Goal: Communication & Community: Answer question/provide support

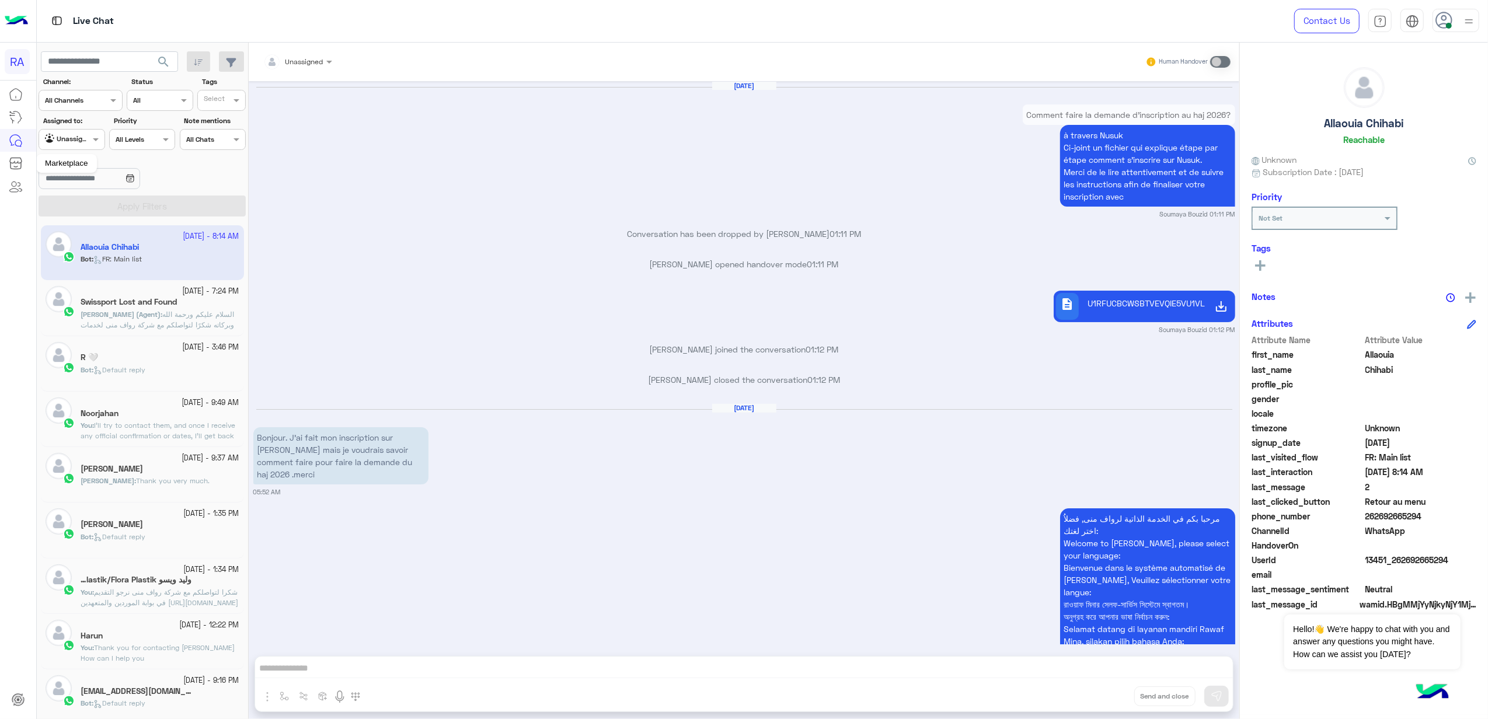
scroll to position [1962, 0]
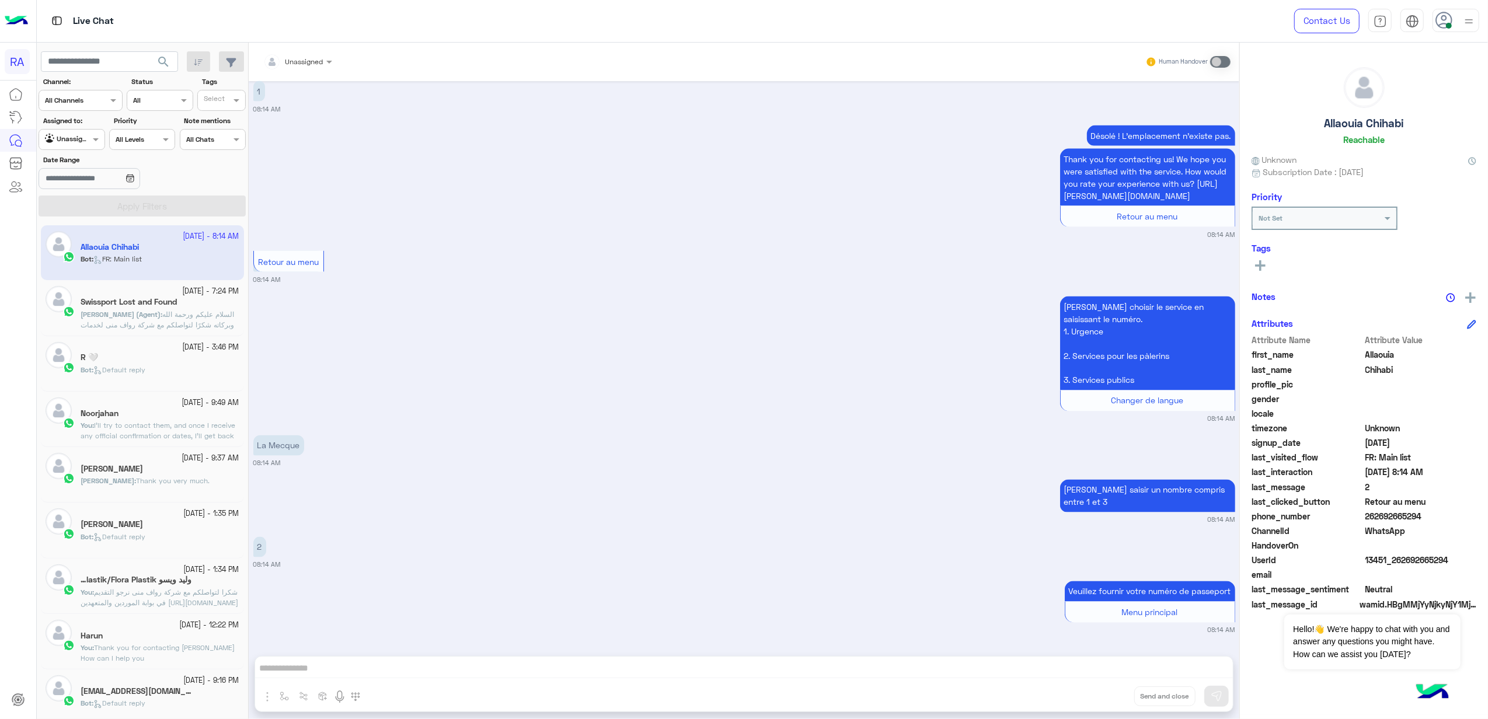
click at [118, 339] on div "[DATE] - 3:46 PM R 🤍 Bot : Default reply" at bounding box center [142, 363] width 203 height 55
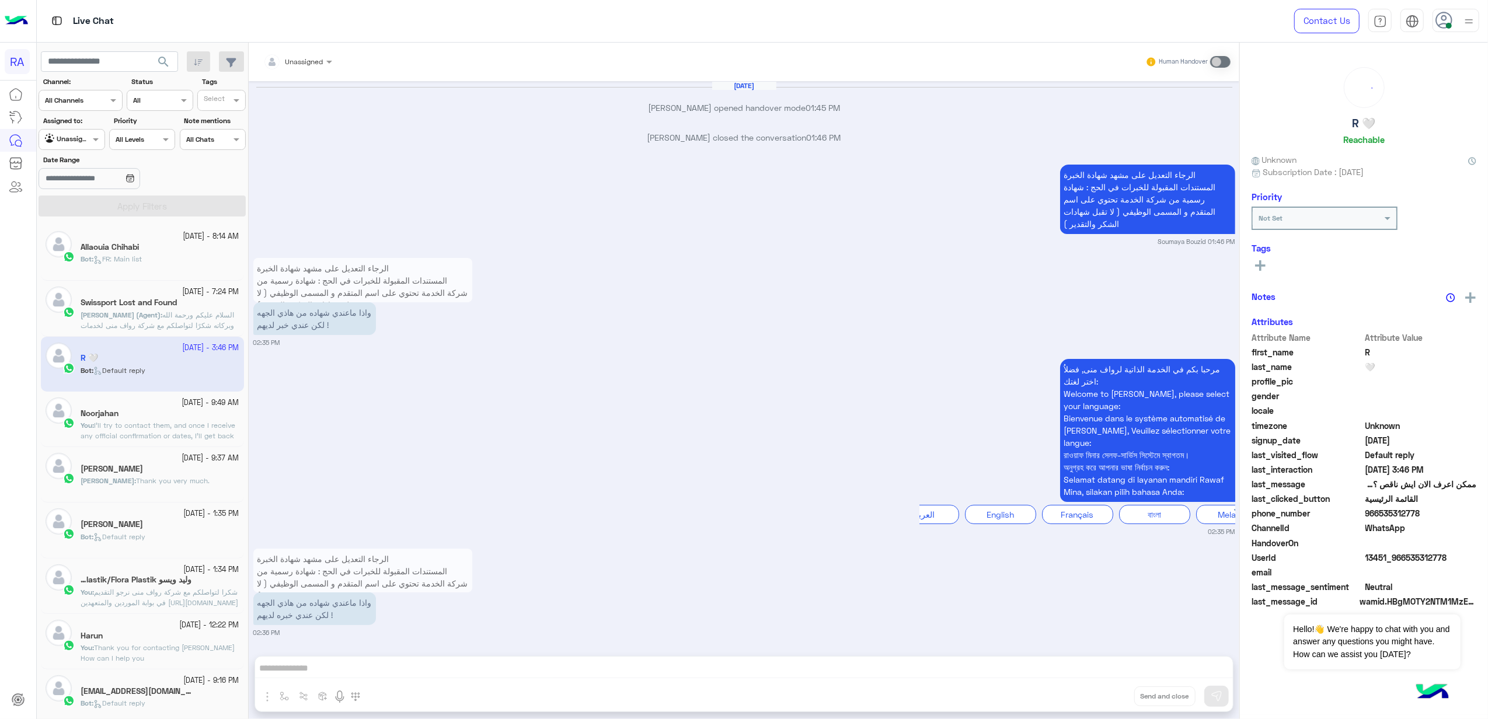
scroll to position [2249, 0]
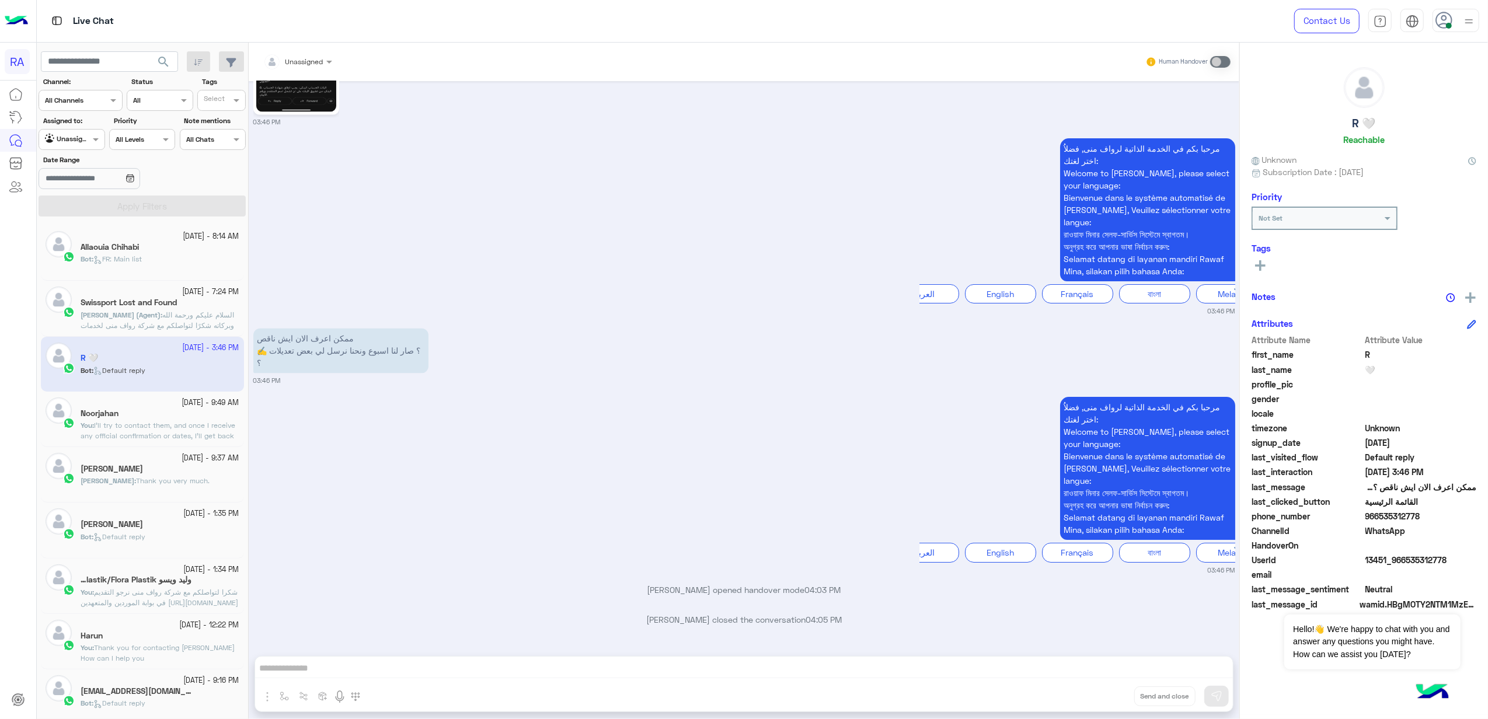
click at [170, 248] on div "Allaouia Chihabi" at bounding box center [160, 248] width 159 height 12
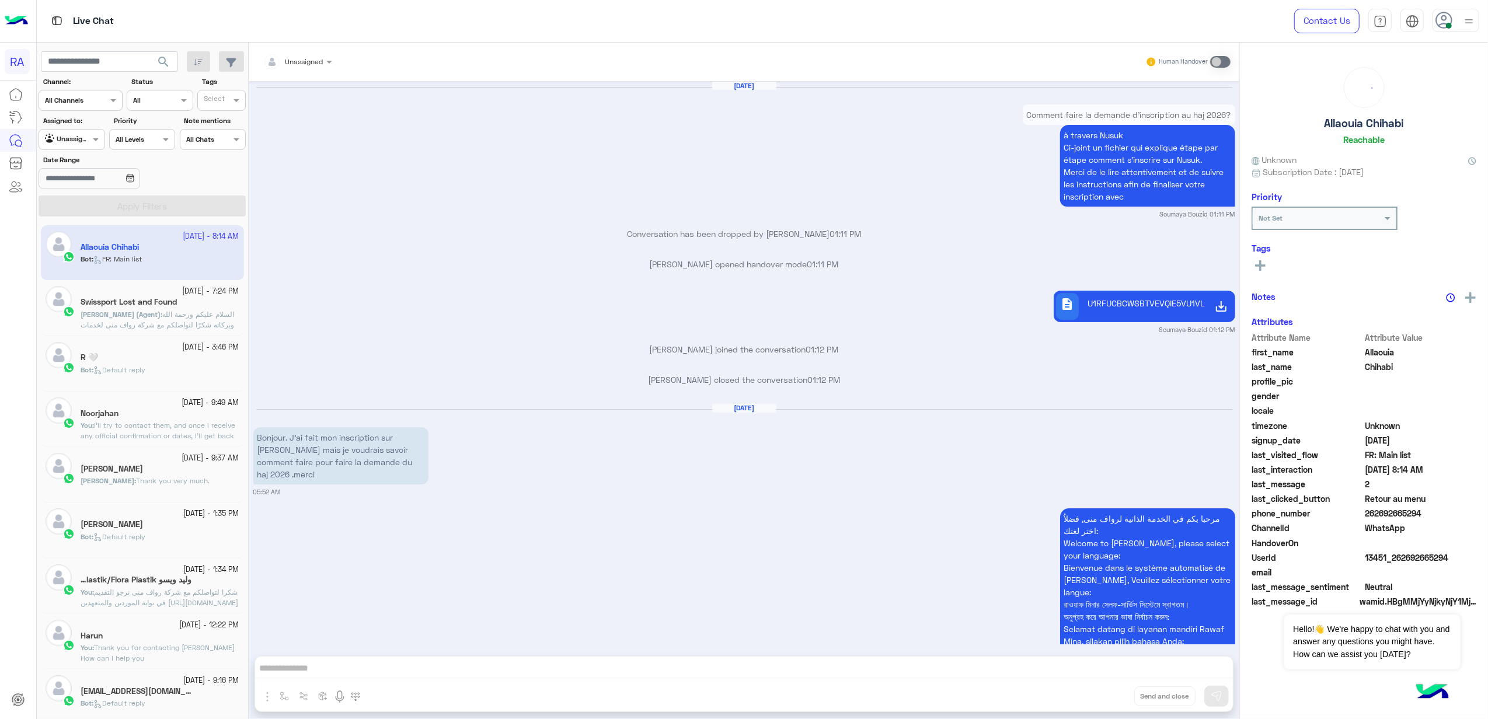
scroll to position [1962, 0]
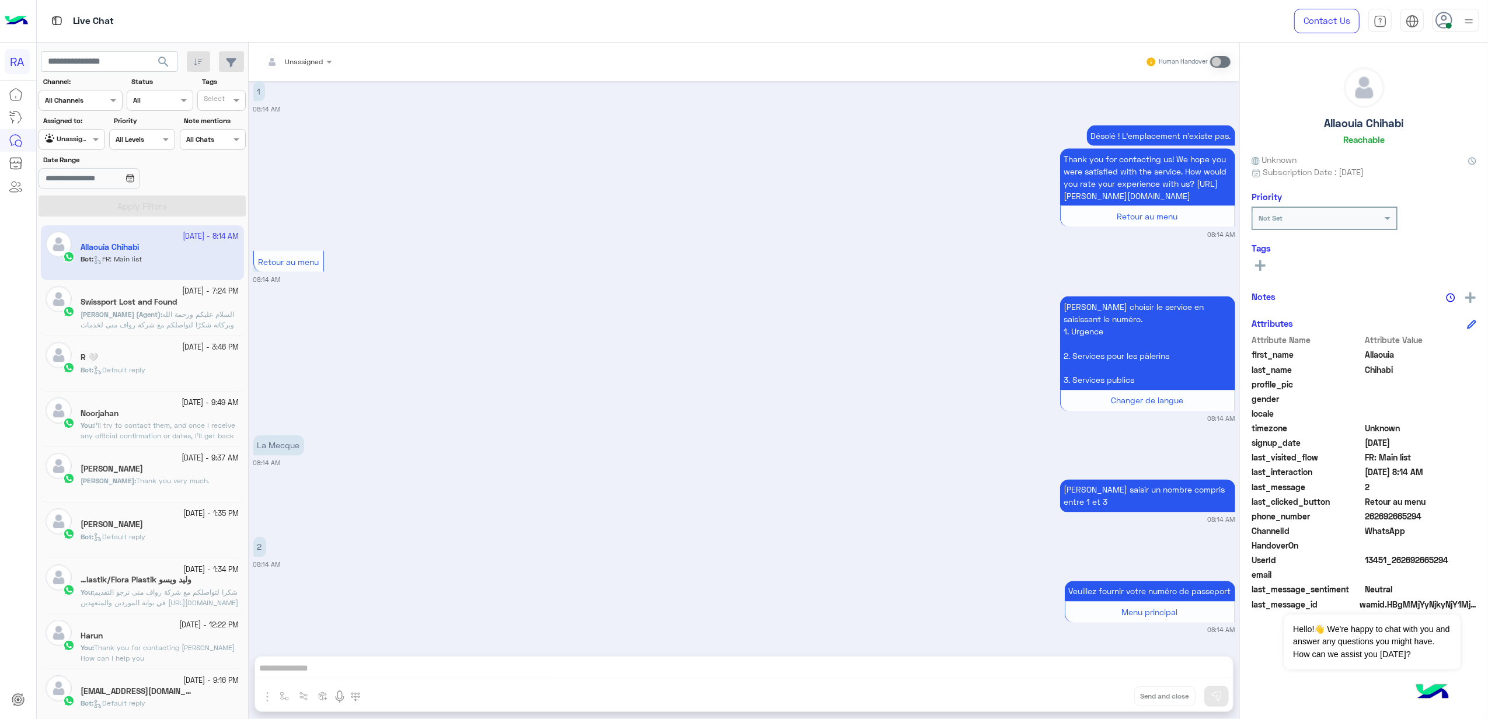
click at [497, 459] on small "08:14 AM" at bounding box center [744, 463] width 982 height 9
click at [360, 656] on div "Unassigned Human Handover [DATE] Comment faire la demande d'inscription au haj …" at bounding box center [744, 383] width 991 height 681
click at [356, 669] on div "Unassigned Human Handover [DATE] Comment faire la demande d'inscription au haj …" at bounding box center [744, 383] width 991 height 681
